Goal: Task Accomplishment & Management: Manage account settings

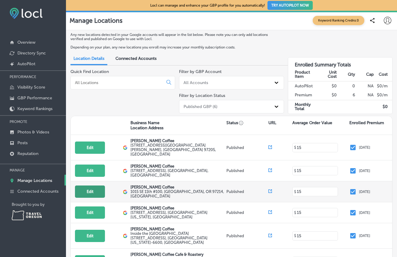
click at [89, 188] on button "Edit" at bounding box center [90, 192] width 30 height 12
select select "US"
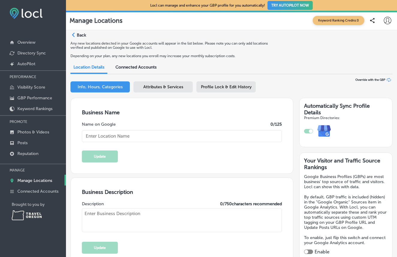
type input "[PERSON_NAME] Coffee"
type textarea "Great coffee doesn't happen by accident. It's the result of global collaboratio…"
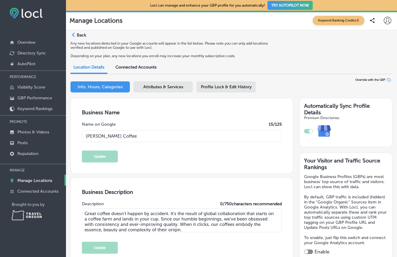
type input "1015 SE 11th"
type input "#100"
type input "[GEOGRAPHIC_DATA]"
type input "97214"
type input "US"
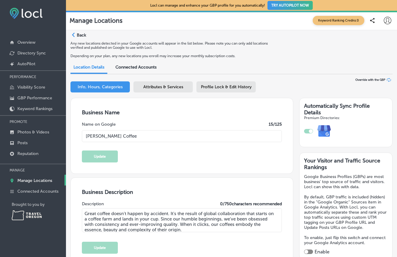
type input "[URL][DOMAIN_NAME]"
type input "[PHONE_NUMBER]"
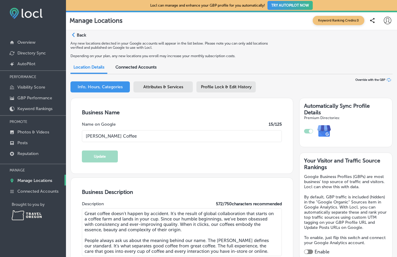
click at [99, 91] on div "Info, Hours, Categories" at bounding box center [99, 86] width 59 height 11
click at [93, 89] on span "Info, Hours, Categories" at bounding box center [100, 86] width 45 height 5
click at [102, 88] on span "Info, Hours, Categories" at bounding box center [100, 86] width 45 height 5
click at [94, 90] on span "Info, Hours, Categories" at bounding box center [100, 86] width 45 height 5
click at [89, 89] on span "Info, Hours, Categories" at bounding box center [100, 86] width 45 height 5
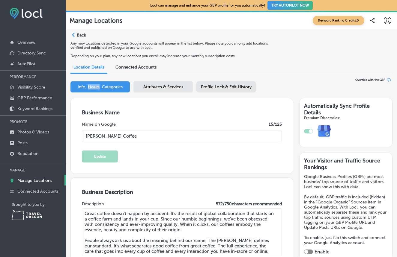
click at [89, 89] on span "Info, Hours, Categories" at bounding box center [100, 86] width 45 height 5
click at [109, 89] on span "Info, Hours, Categories" at bounding box center [100, 86] width 45 height 5
click at [78, 34] on p "Back" at bounding box center [81, 35] width 9 height 5
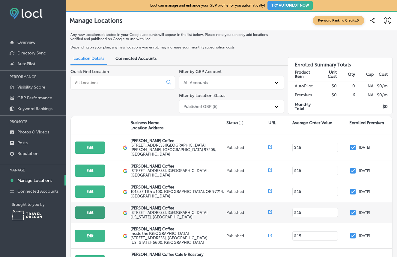
click at [89, 210] on button "Edit" at bounding box center [90, 213] width 30 height 12
select select "US"
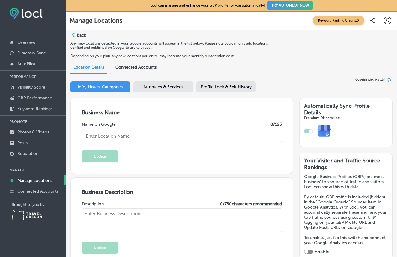
type textarea "Great coffee doesn't happen by accident. It's the result of global collaboratio…"
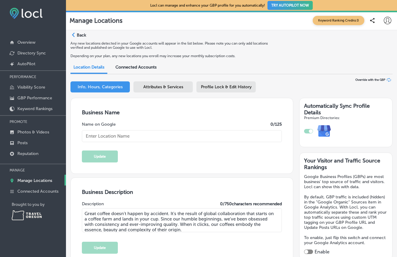
type input "[PERSON_NAME] Coffee"
type input "[STREET_ADDRESS]"
type input "[GEOGRAPHIC_DATA]"
type input "97211"
type input "US"
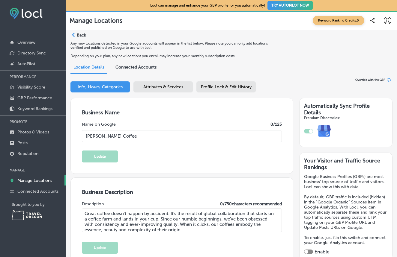
type input "[URL][DOMAIN_NAME]"
type input "[PHONE_NUMBER]"
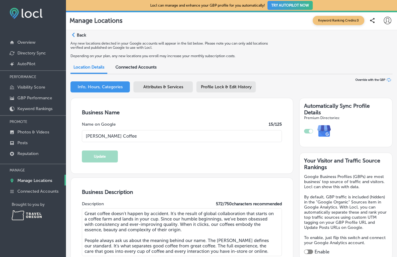
click at [79, 34] on p "Back" at bounding box center [81, 35] width 9 height 5
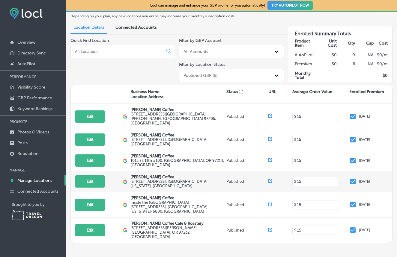
scroll to position [31, 0]
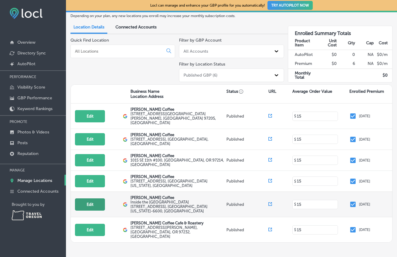
click at [94, 199] on button "Edit" at bounding box center [90, 205] width 30 height 12
select select "US"
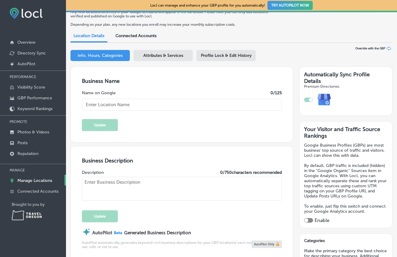
type input "[PERSON_NAME] Coffee"
type textarea "Great coffee doesn't happen by accident. It's the result of global collaboratio…"
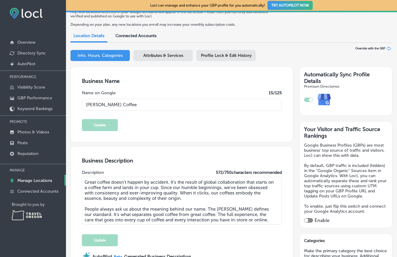
type input "Inside the"
type input "[GEOGRAPHIC_DATA]"
type input "97201-6600"
type input "US"
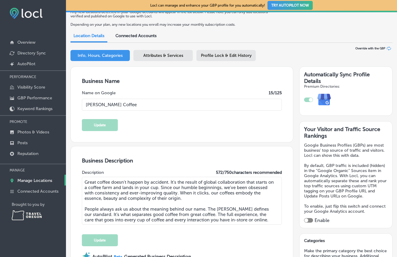
type input "[URL][DOMAIN_NAME]"
type input "[PHONE_NUMBER]"
